Goal: Transaction & Acquisition: Purchase product/service

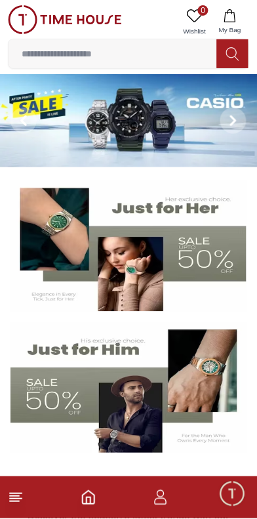
click at [226, 22] on button "My Bag" at bounding box center [230, 21] width 38 height 33
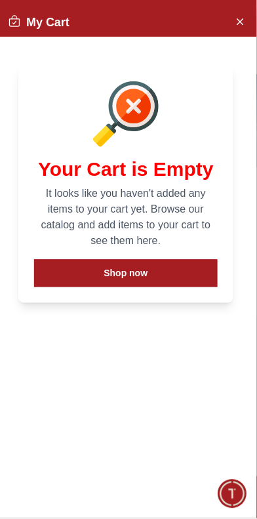
click at [240, 26] on icon "Close Account" at bounding box center [240, 21] width 11 height 16
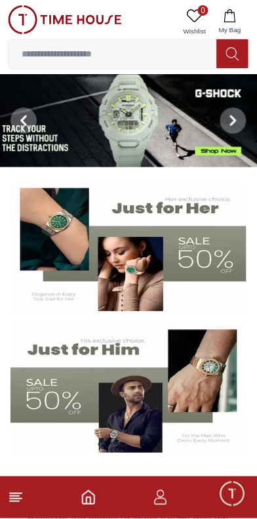
click at [160, 498] on icon "button" at bounding box center [161, 494] width 7 height 7
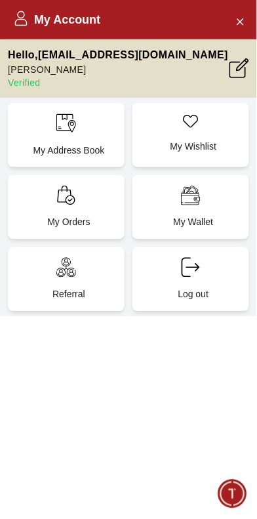
click at [240, 26] on icon "Close Account" at bounding box center [240, 21] width 11 height 16
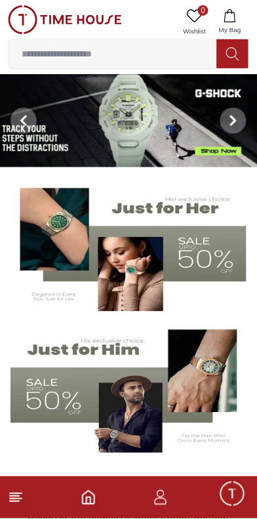
click at [232, 20] on button "My Bag" at bounding box center [230, 21] width 38 height 33
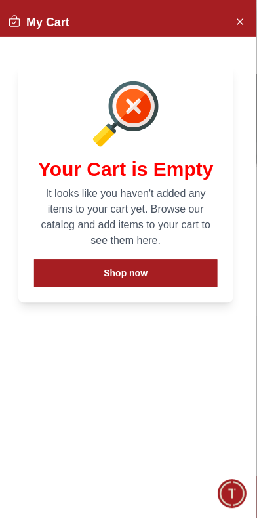
click at [155, 288] on button "Shop now" at bounding box center [126, 274] width 184 height 28
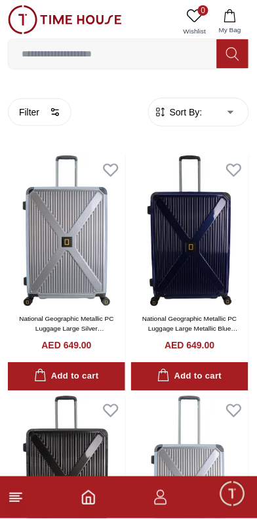
click at [161, 496] on icon "button" at bounding box center [161, 499] width 16 height 16
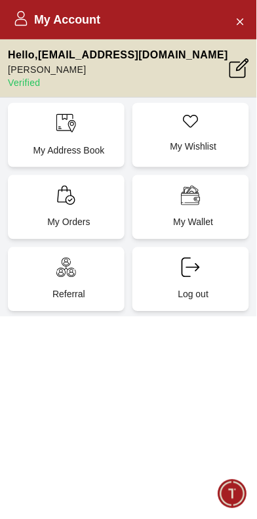
scroll to position [2453, 0]
click at [239, 26] on icon "Close Account" at bounding box center [240, 21] width 11 height 16
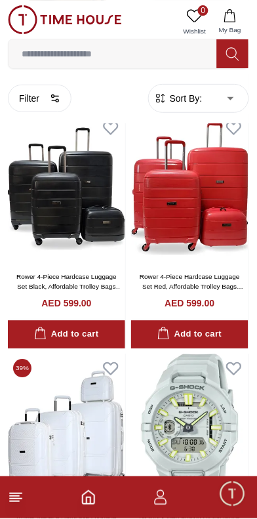
click at [20, 500] on line at bounding box center [16, 500] width 12 height 0
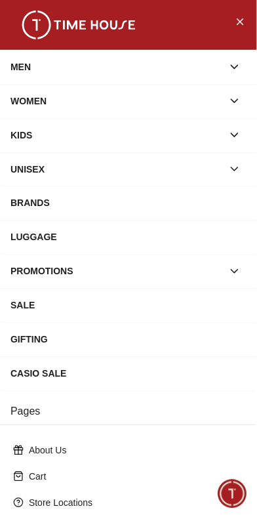
click at [169, 79] on div "MEN" at bounding box center [117, 67] width 213 height 24
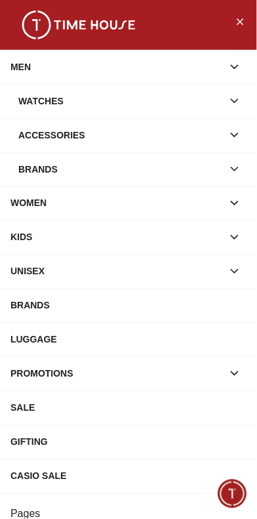
click at [219, 75] on div "MEN" at bounding box center [117, 67] width 213 height 24
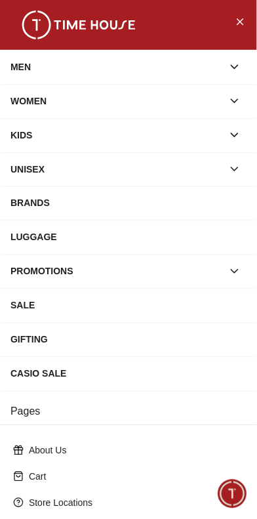
click at [208, 78] on div "MEN" at bounding box center [117, 67] width 213 height 24
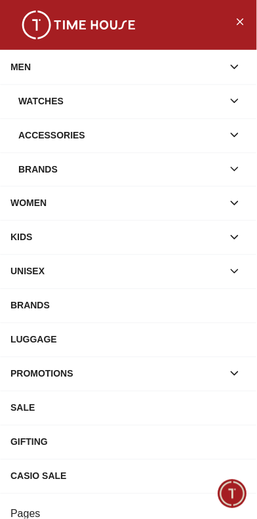
click at [147, 147] on div "Accessories" at bounding box center [120, 135] width 205 height 24
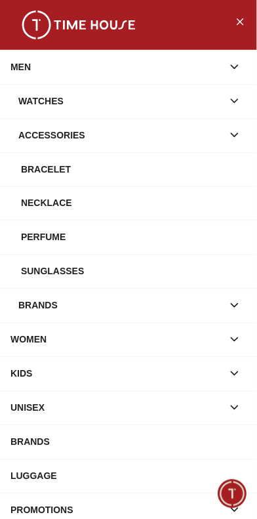
click at [100, 181] on div "Bracelet" at bounding box center [134, 170] width 226 height 24
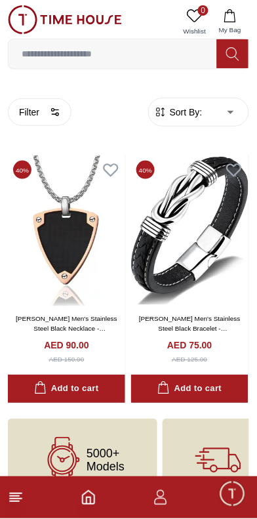
click at [18, 500] on line at bounding box center [16, 500] width 12 height 0
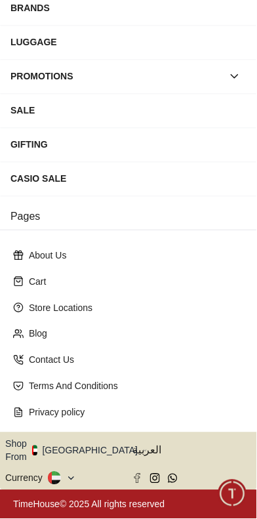
scroll to position [326, 0]
click at [100, 438] on button "Shop From [GEOGRAPHIC_DATA]" at bounding box center [76, 451] width 142 height 26
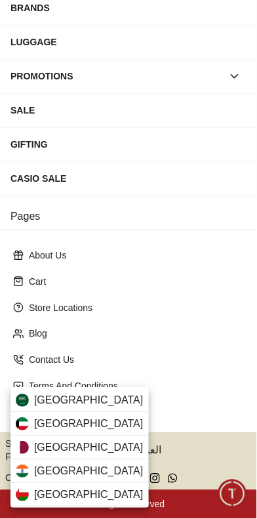
click at [108, 401] on span "[GEOGRAPHIC_DATA]" at bounding box center [89, 401] width 110 height 16
